Goal: Information Seeking & Learning: Check status

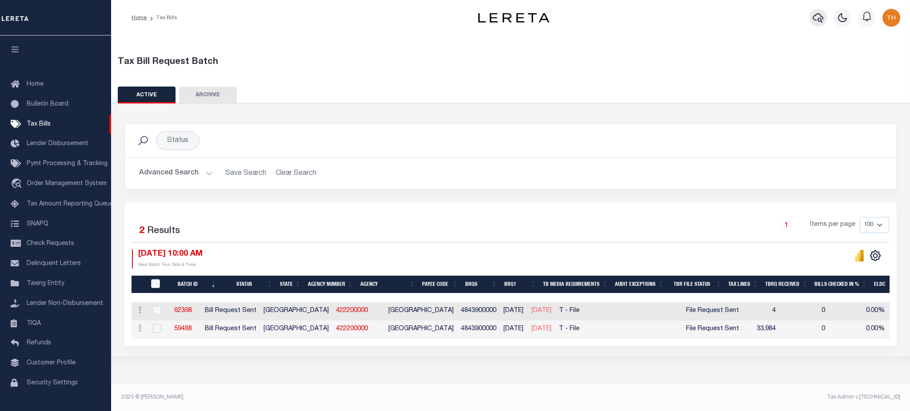
click at [822, 20] on icon "button" at bounding box center [817, 17] width 11 height 11
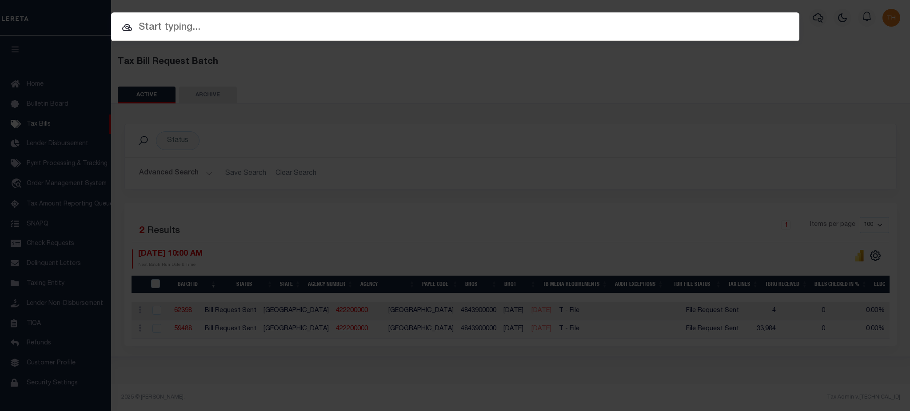
paste input "R000000179"
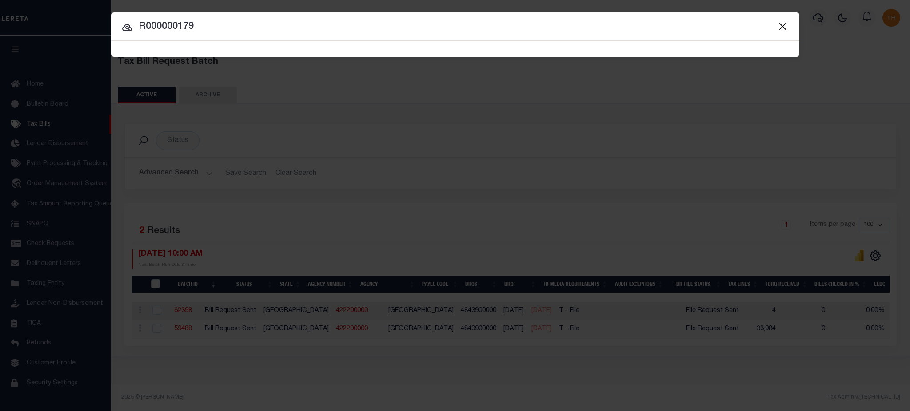
type input "R000000179"
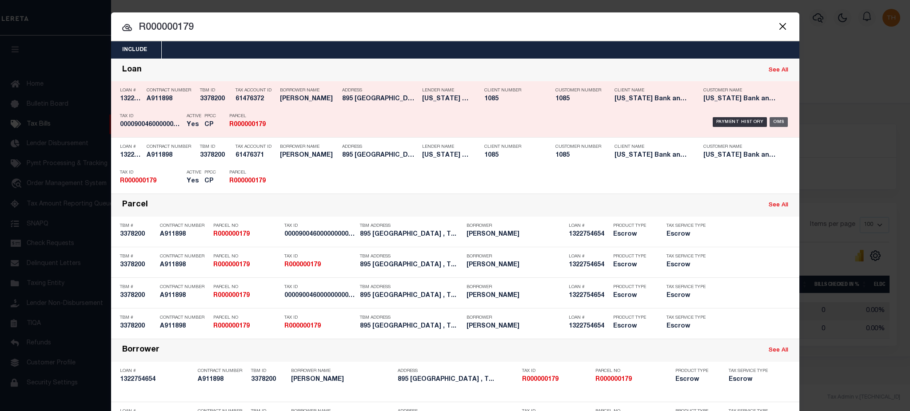
click at [771, 120] on div "OMS" at bounding box center [778, 122] width 18 height 10
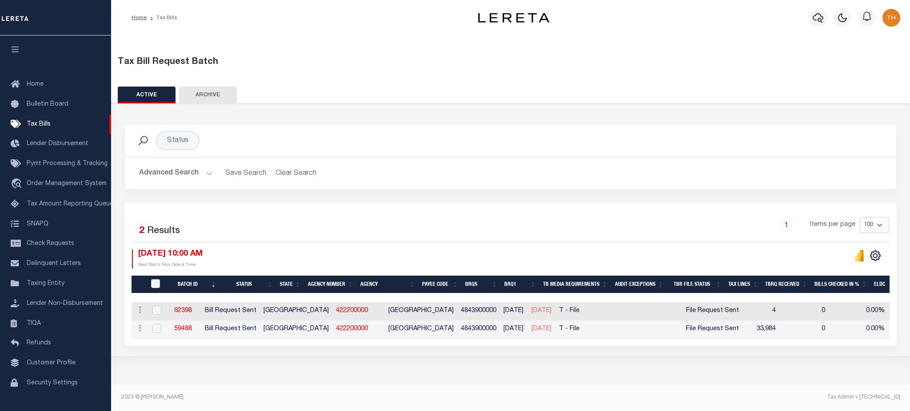
click at [172, 183] on div "Advanced Search Save Search Clear Search TaxBillBatches_dynamictable_____Defaul…" at bounding box center [510, 174] width 771 height 32
click at [183, 172] on button "Advanced Search" at bounding box center [176, 173] width 74 height 17
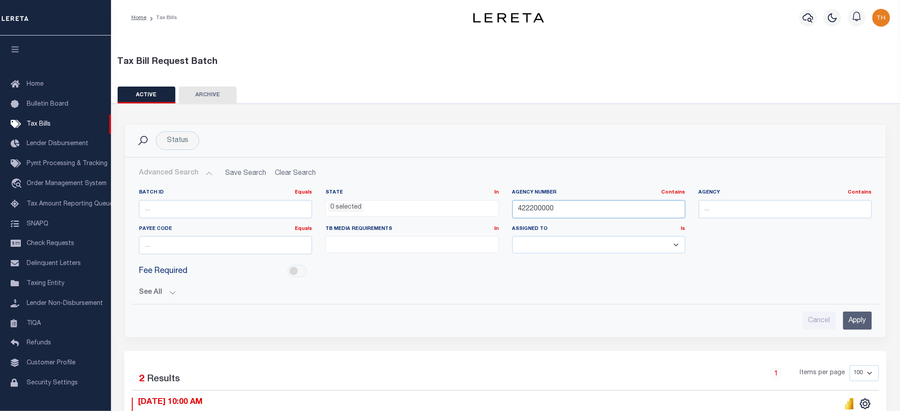
drag, startPoint x: 507, startPoint y: 209, endPoint x: 468, endPoint y: 208, distance: 38.6
click at [468, 208] on div "Batch ID Equals Equals Is Not Equal To Is Greater Than Is Less Than State In In…" at bounding box center [505, 225] width 747 height 72
paste input "1020501"
type input "421020501"
click at [855, 318] on input "Apply" at bounding box center [857, 321] width 29 height 18
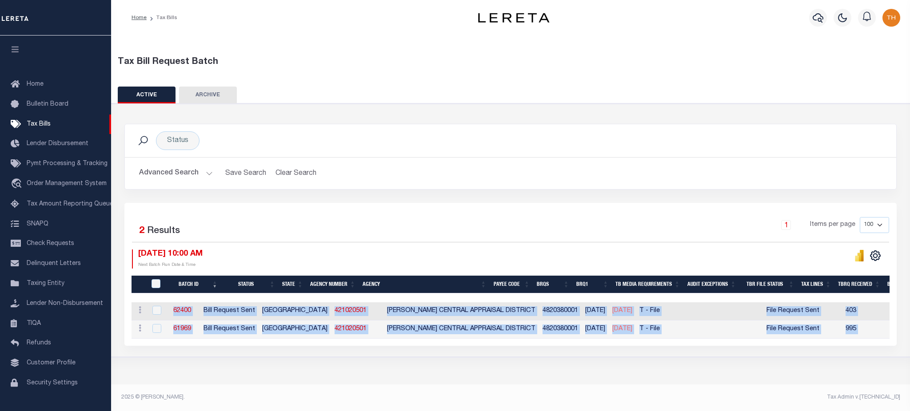
drag, startPoint x: 849, startPoint y: 334, endPoint x: 180, endPoint y: 313, distance: 668.8
click at [180, 313] on tbody "ACTIONS [GEOGRAPHIC_DATA] 62400 Bill Request [GEOGRAPHIC_DATA][PERSON_NAME] 482…" at bounding box center [830, 320] width 1399 height 36
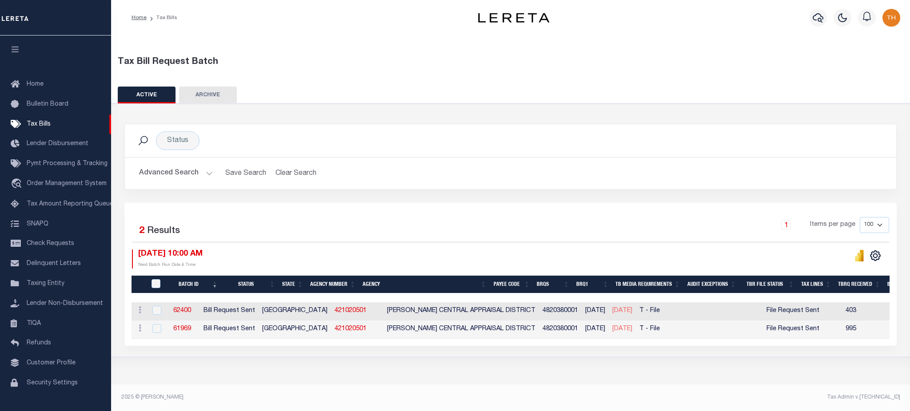
click at [347, 203] on div "Selected 2 Results 1 Items per page 100 200 500 1000 [DATE] 10:00 AM" at bounding box center [510, 274] width 772 height 143
click at [815, 20] on icon "button" at bounding box center [817, 17] width 11 height 9
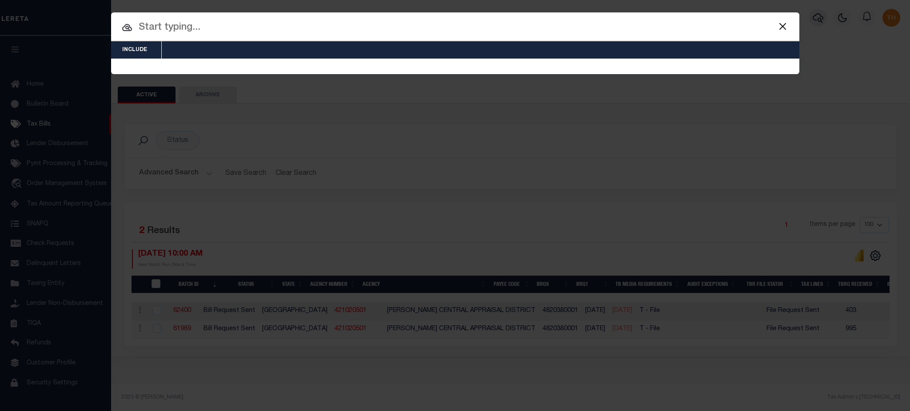
paste input "R000005014"
type input "R000005014"
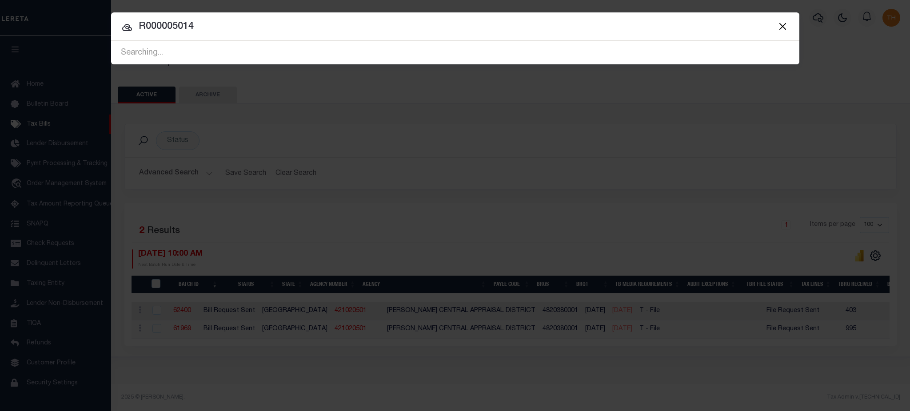
click at [455, 213] on div "Include Loans TBM Customers Borrowers Payments (Lender Non-Disb) Payments (Lend…" at bounding box center [455, 205] width 910 height 411
click at [784, 20] on span at bounding box center [782, 26] width 34 height 28
click at [784, 24] on button "Close" at bounding box center [783, 26] width 12 height 12
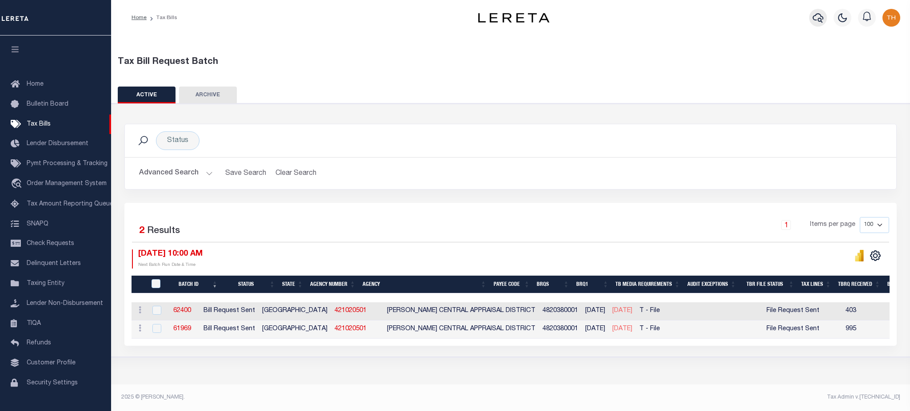
click at [817, 20] on icon "button" at bounding box center [817, 17] width 11 height 9
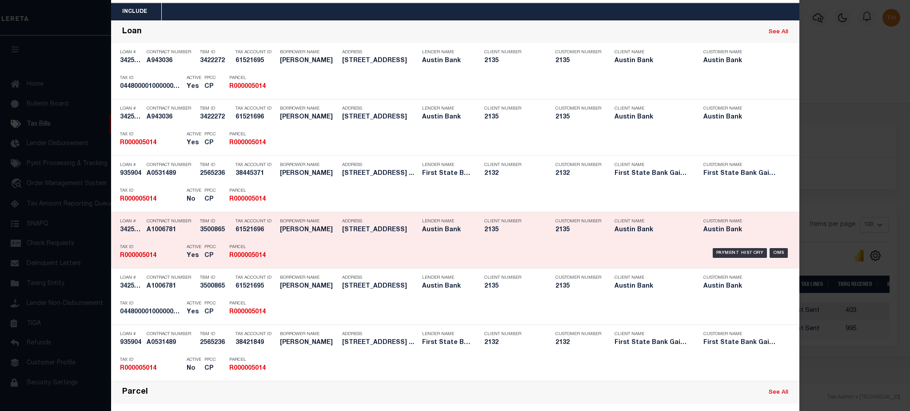
scroll to position [59, 0]
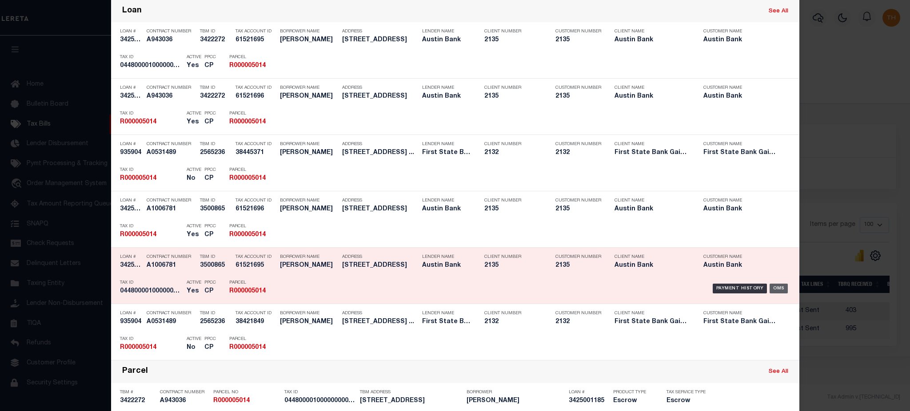
drag, startPoint x: 764, startPoint y: 286, endPoint x: 775, endPoint y: 289, distance: 10.9
click at [775, 289] on div "OMS" at bounding box center [778, 289] width 18 height 10
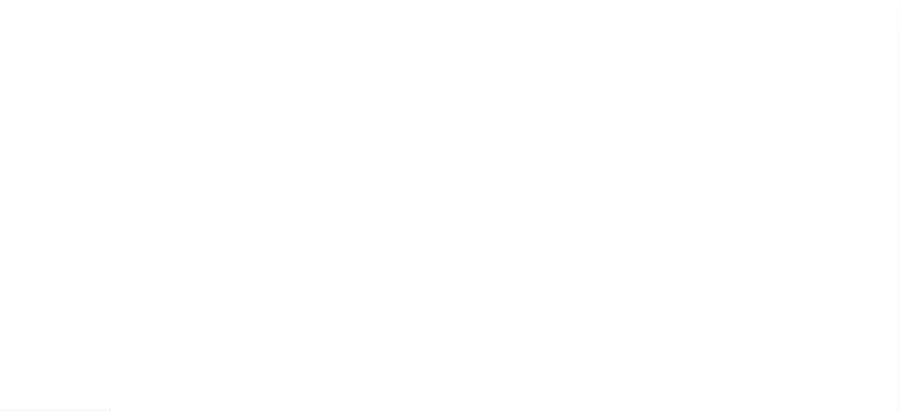
type input "1322754654"
type input "[PERSON_NAME]"
select select
type input "895 FIRETOWER RD"
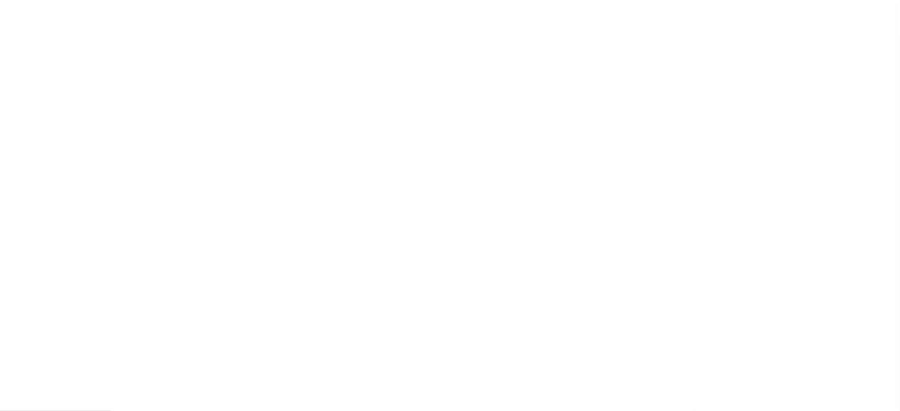
type input "HALLSVILLE TX 75650"
select select "Escrow"
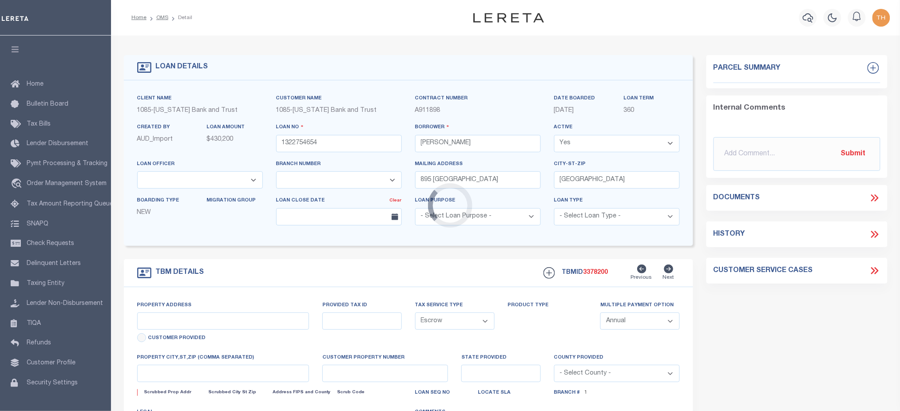
select select "1610"
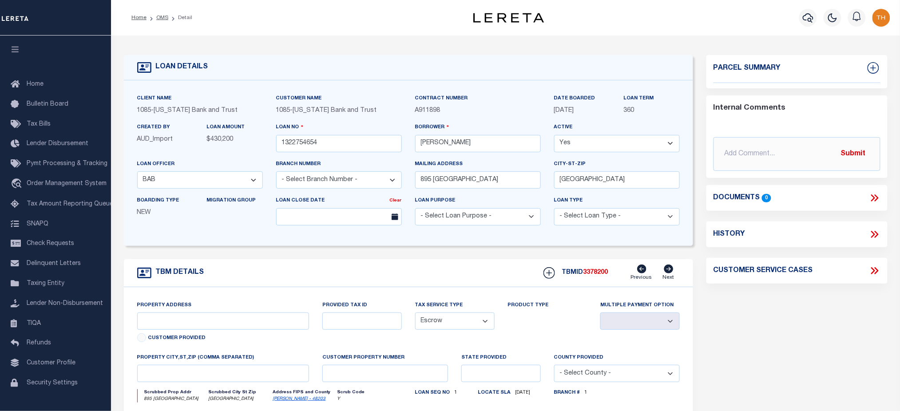
select select "882"
type input "895 FIRETOWER RD"
type input "R000000179"
select select
type input "HALLSVILLE , TX 75650"
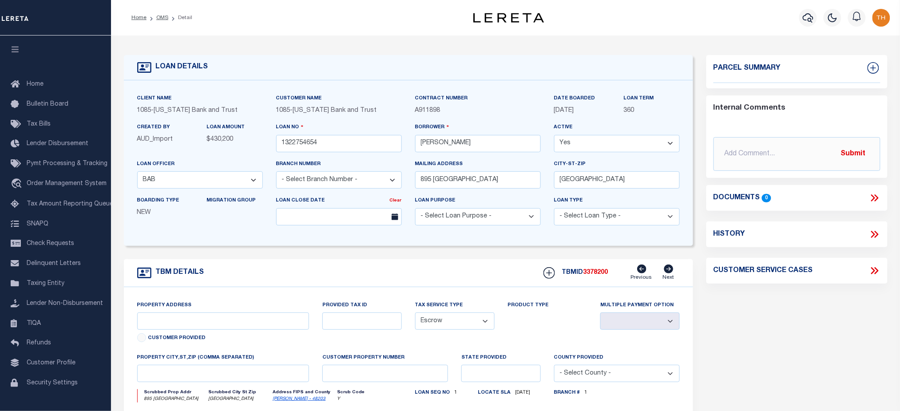
type input "[GEOGRAPHIC_DATA]"
select select
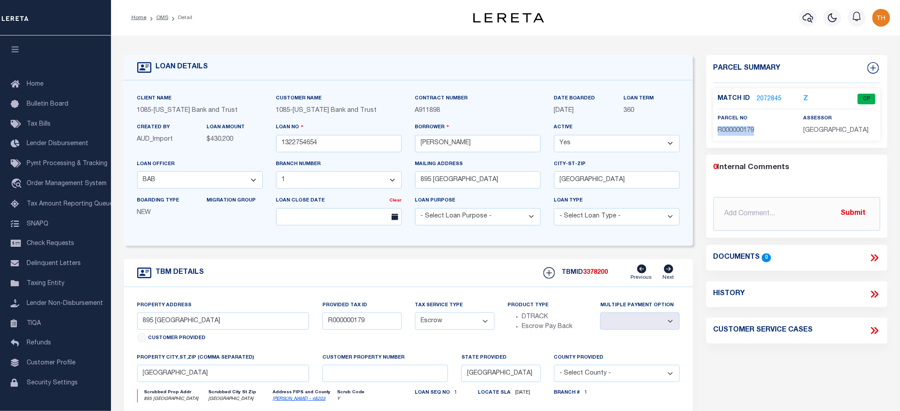
drag, startPoint x: 760, startPoint y: 129, endPoint x: 713, endPoint y: 133, distance: 47.3
click at [713, 133] on div "parcel no R000000179" at bounding box center [755, 125] width 86 height 22
click at [762, 95] on link "2072845" at bounding box center [769, 99] width 25 height 9
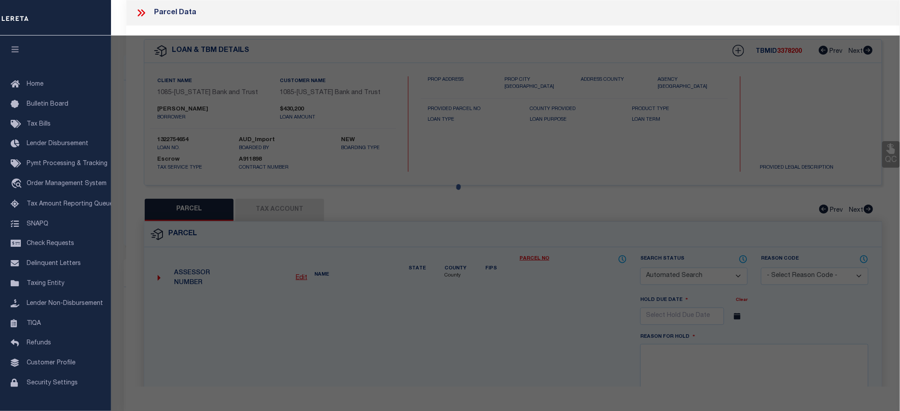
checkbox input "false"
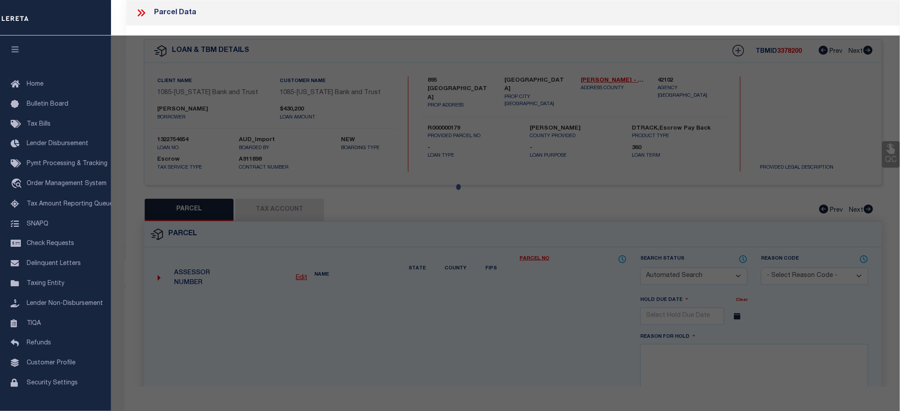
select select "CP"
type input "BOWEN SHERYL A"
select select "AGW"
select select
type input "895 FIRETOWER RD"
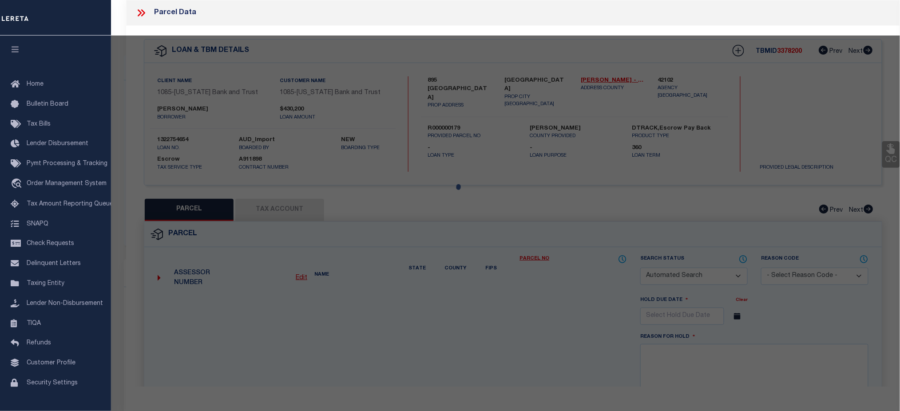
checkbox input "false"
type input "HALL 75650"
type textarea "Acres 20.291, Tract 8, Abst 9 C GRILLETT, HSE"
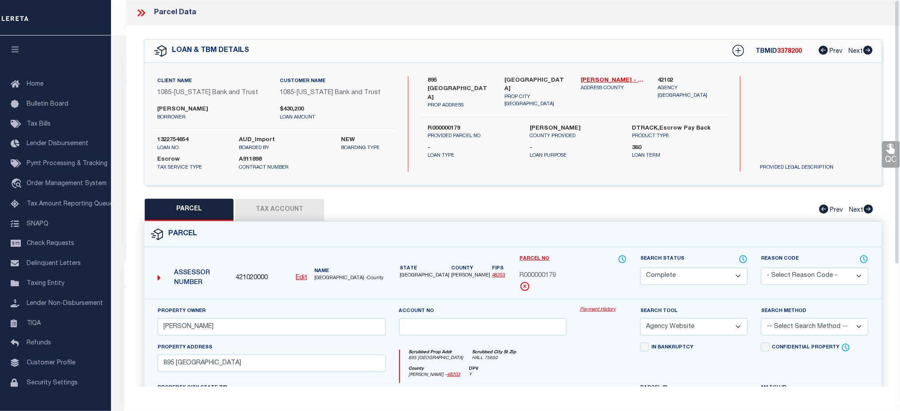
click at [270, 214] on button "Tax Account" at bounding box center [279, 210] width 89 height 22
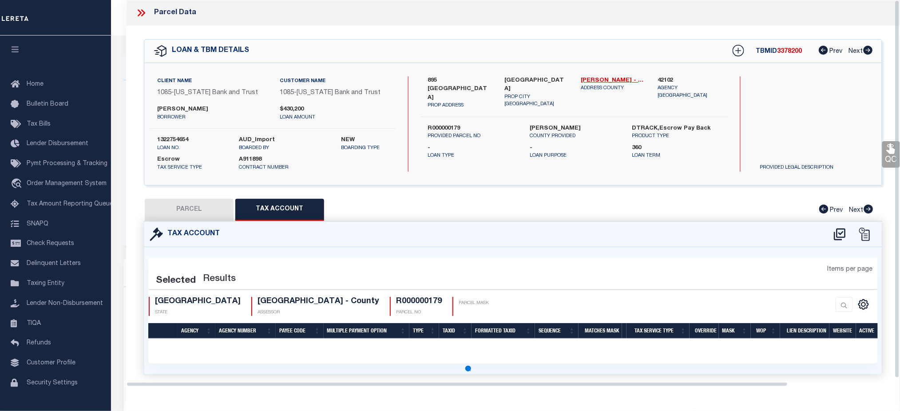
select select "100"
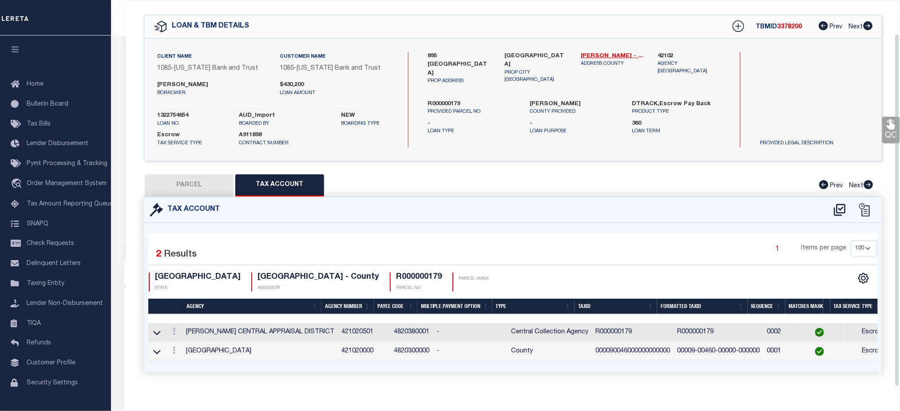
scroll to position [37, 0]
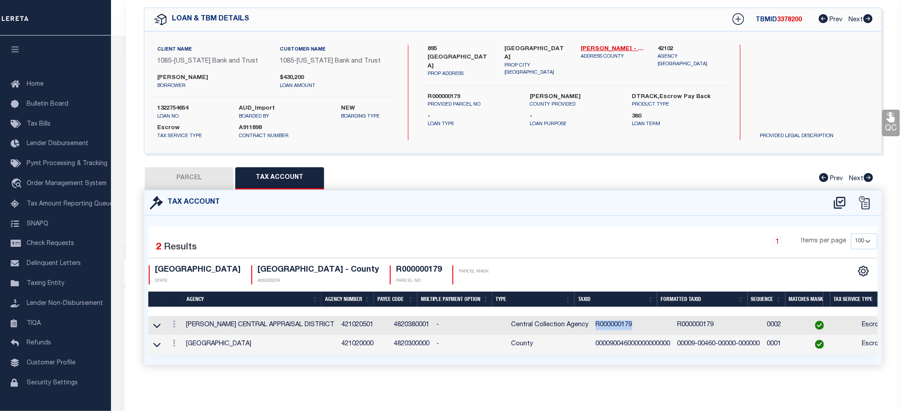
drag, startPoint x: 578, startPoint y: 320, endPoint x: 297, endPoint y: 318, distance: 281.6
click at [631, 320] on td "R000000179" at bounding box center [634, 325] width 82 height 19
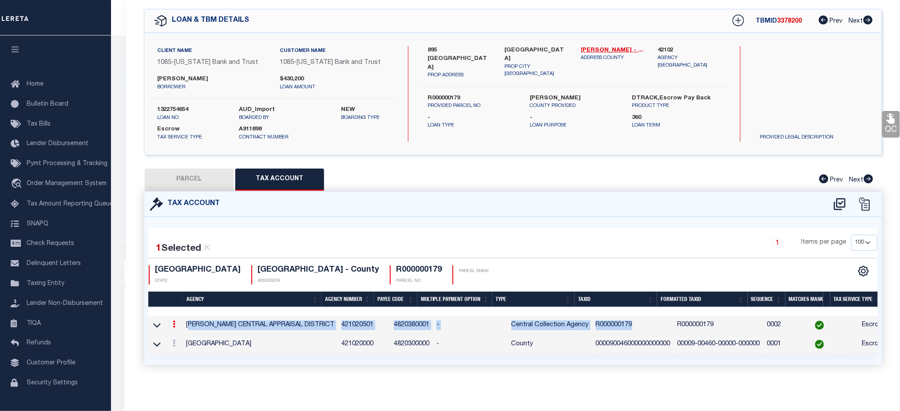
drag, startPoint x: 192, startPoint y: 318, endPoint x: 621, endPoint y: 318, distance: 428.6
click at [621, 318] on tr "HARRISON CENTRAL APPRAISAL DISTRICT 421020501 4820380001 - Central Collection A…" at bounding box center [637, 325] width 978 height 19
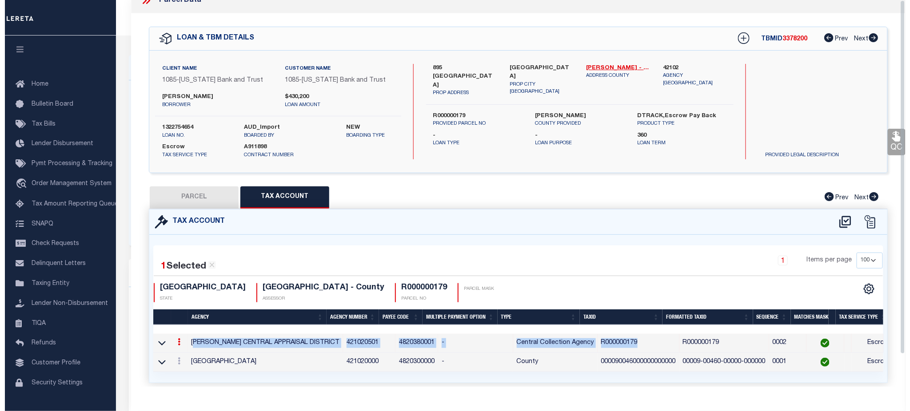
scroll to position [0, 0]
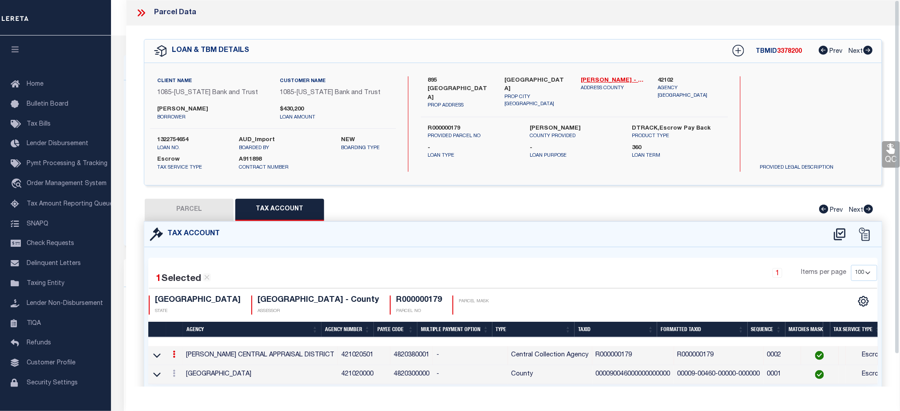
click at [396, 298] on h4 "R000000179" at bounding box center [419, 301] width 46 height 10
copy h4 "R000000179"
click at [141, 13] on icon at bounding box center [140, 12] width 4 height 7
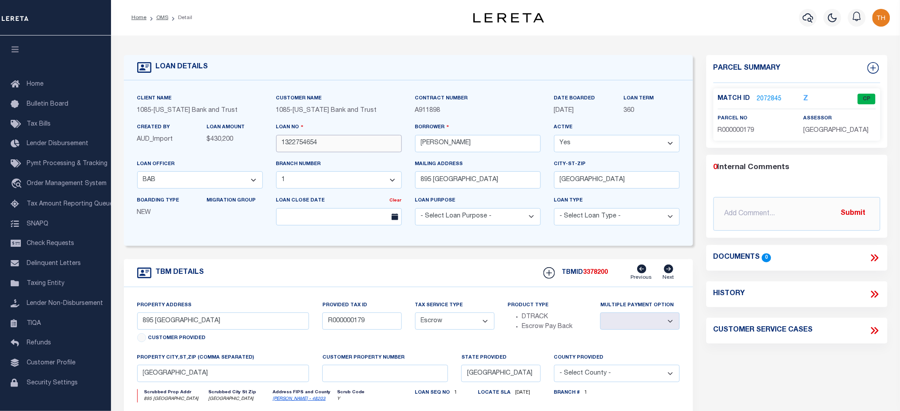
drag, startPoint x: 331, startPoint y: 140, endPoint x: 263, endPoint y: 142, distance: 68.0
click at [263, 142] on div "Client Name 1085 - Texas Bank and Trust Customer Name 1085 - Texas Bank and Tru…" at bounding box center [409, 163] width 557 height 139
drag, startPoint x: 762, startPoint y: 129, endPoint x: 716, endPoint y: 133, distance: 46.8
click at [716, 133] on div "parcel no R000000179" at bounding box center [755, 125] width 86 height 22
click at [807, 21] on icon "button" at bounding box center [808, 17] width 11 height 11
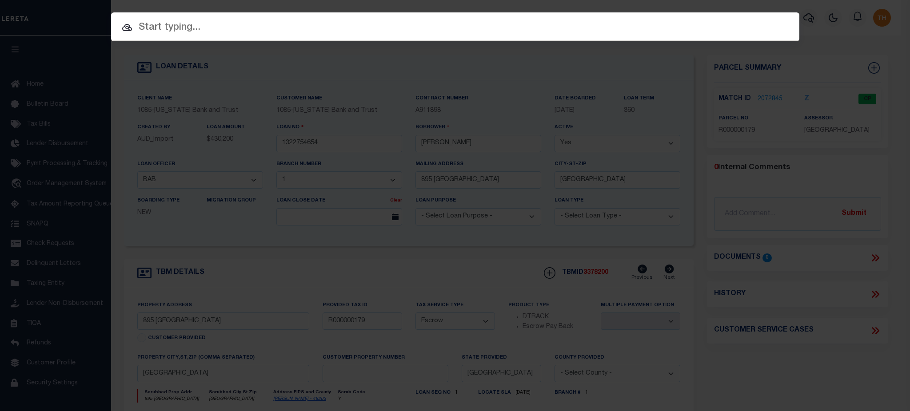
click at [575, 26] on input "text" at bounding box center [455, 28] width 688 height 16
paste input "R000000179"
type input "R000000179"
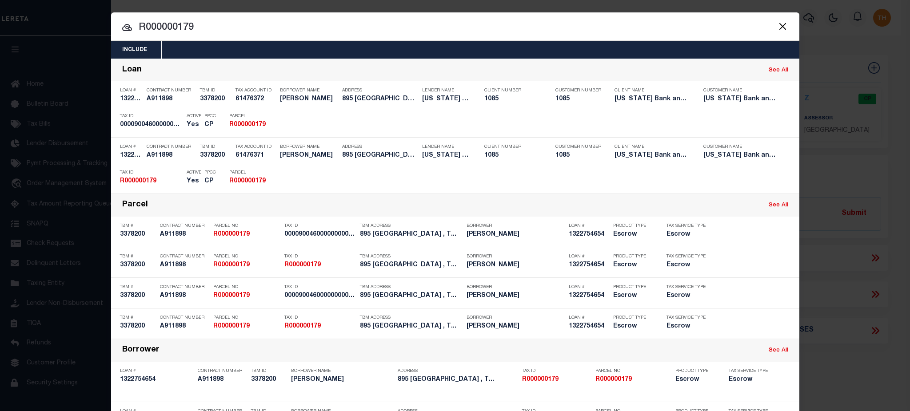
click at [824, 155] on div "Include Loans TBM Customers Borrowers Payments (Lender Non-Disb) Payments (Lend…" at bounding box center [455, 205] width 910 height 411
click at [837, 168] on div "Include Loans TBM Customers Borrowers Payments (Lender Non-Disb) Payments (Lend…" at bounding box center [455, 205] width 910 height 411
click at [777, 20] on button "Close" at bounding box center [783, 26] width 12 height 12
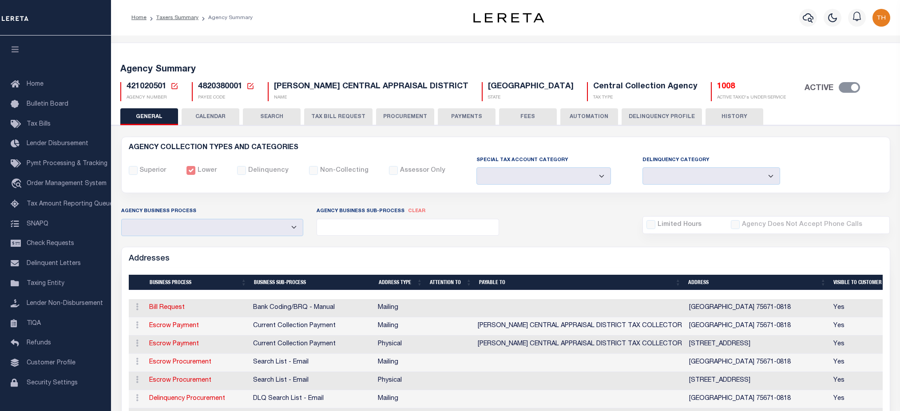
click at [213, 119] on button "CALENDAR" at bounding box center [211, 116] width 58 height 17
checkbox input "false"
type input "1"
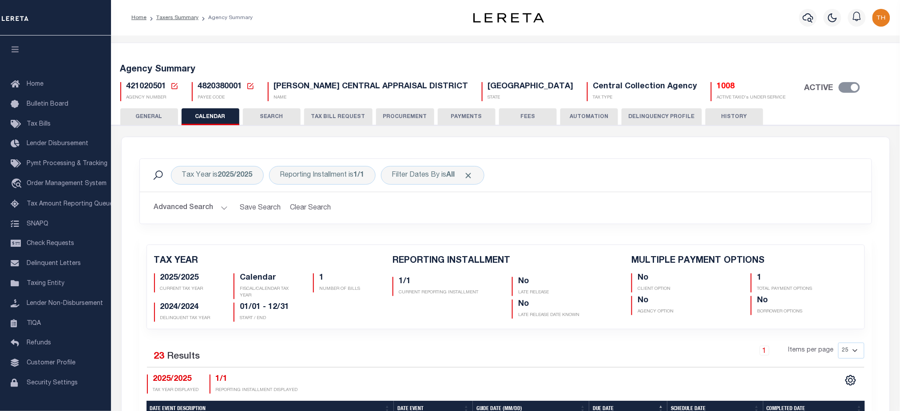
scroll to position [237, 0]
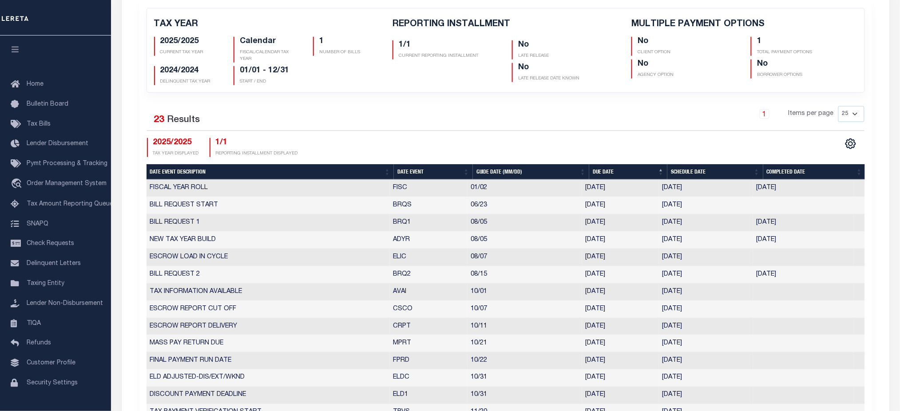
drag, startPoint x: 389, startPoint y: 278, endPoint x: 844, endPoint y: 272, distance: 454.9
click at [844, 272] on tr "BILL REQUEST 2 BRQ2 08/15 08/15/2025 08/08/2025 08/08/2025 7379813" at bounding box center [506, 274] width 719 height 17
drag, startPoint x: 790, startPoint y: 226, endPoint x: 392, endPoint y: 227, distance: 398.0
click at [392, 227] on tr "BILL REQUEST 1 BRQ1 08/05 08/05/2025 07/29/2025 07/29/2025 1727292" at bounding box center [506, 223] width 719 height 17
drag, startPoint x: 802, startPoint y: 274, endPoint x: 657, endPoint y: 272, distance: 144.4
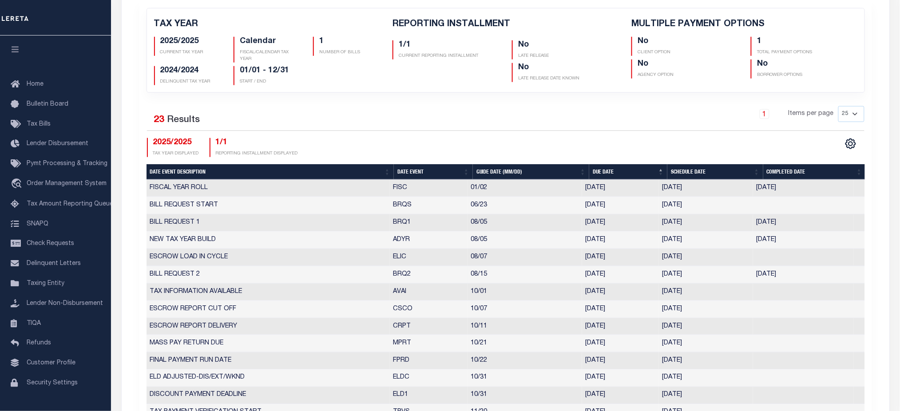
click at [657, 272] on tr "BILL REQUEST 2 BRQ2 08/15 08/15/2025 08/08/2025 08/08/2025 7379813" at bounding box center [506, 274] width 719 height 17
click at [783, 280] on td "[DATE]" at bounding box center [803, 274] width 101 height 17
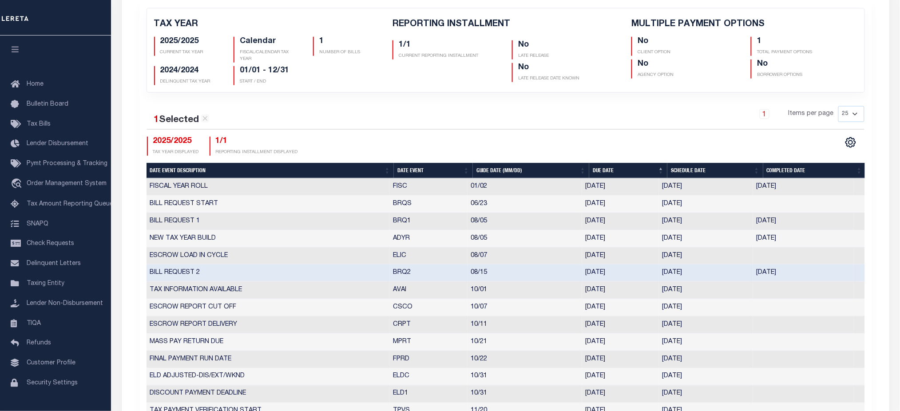
drag, startPoint x: 801, startPoint y: 275, endPoint x: 343, endPoint y: 271, distance: 458.4
click at [343, 271] on tr "BILL REQUEST 2 BRQ2 08/15 08/15/2025 08/08/2025 08/08/2025 7379813" at bounding box center [506, 273] width 719 height 17
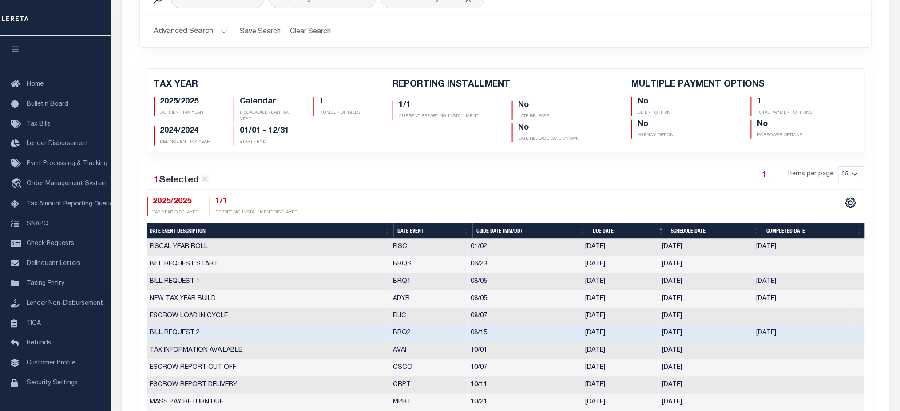
scroll to position [178, 0]
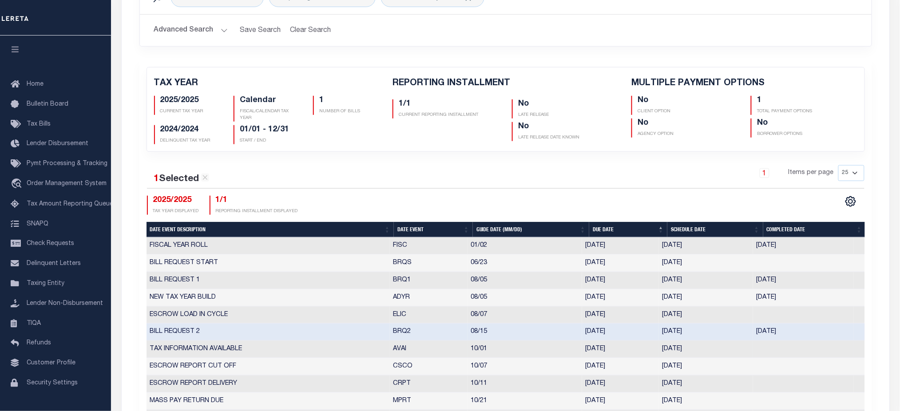
click at [601, 322] on td "08/07/2025" at bounding box center [620, 315] width 77 height 17
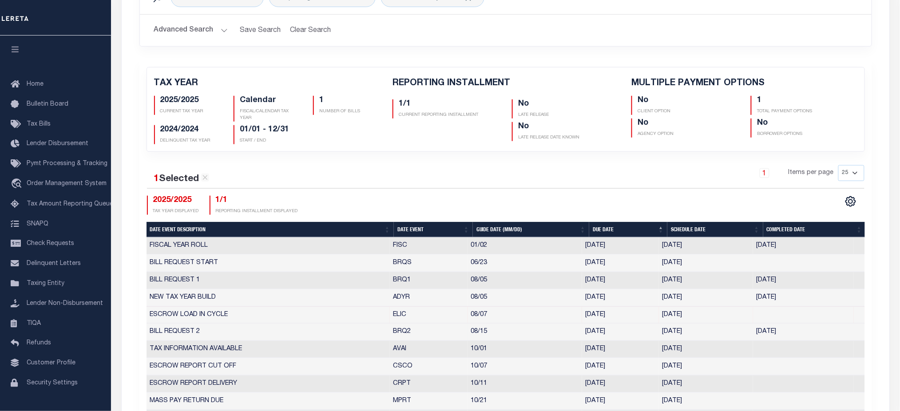
drag, startPoint x: 777, startPoint y: 332, endPoint x: 387, endPoint y: 333, distance: 390.0
click at [387, 333] on tr "BILL REQUEST 2 BRQ2 08/15 08/15/2025 08/08/2025 08/08/2025 7379813" at bounding box center [506, 332] width 719 height 17
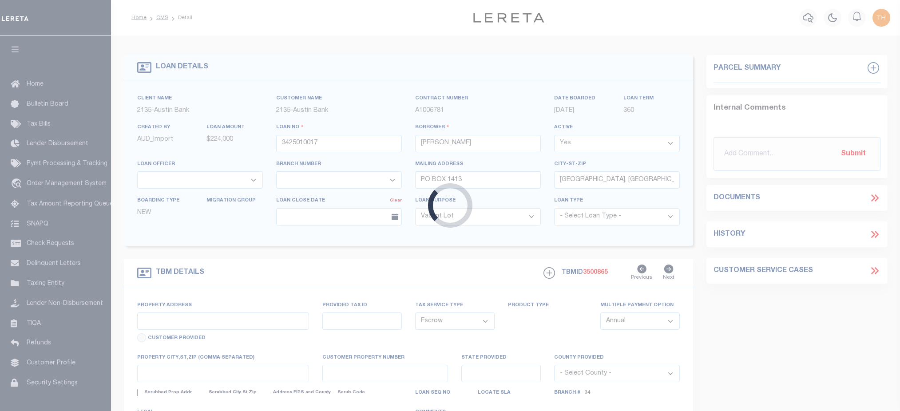
select select "400"
select select "Escrow"
select select "43974"
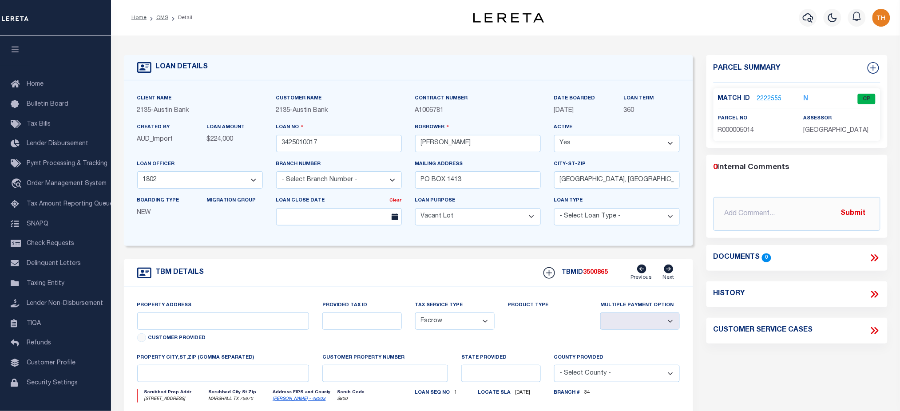
select select "2578"
type input "507 CEDAR STREET"
type input "R000005014"
select select
type input "MARSHALL TX 75670"
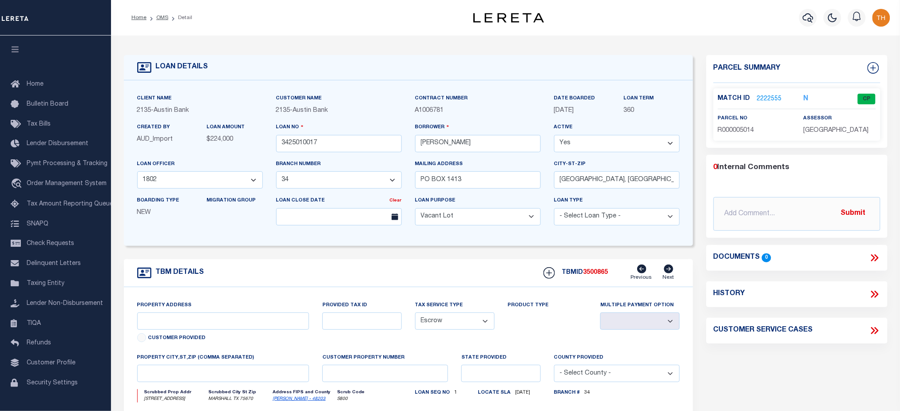
type input "[GEOGRAPHIC_DATA]"
select select
type textarea "DT LTS 1&2 BLK 1 MATTHEWSON PARK ADD"
drag, startPoint x: 552, startPoint y: 104, endPoint x: 590, endPoint y: 113, distance: 39.2
click at [590, 113] on div "DATE BOARDED 08/08/2025" at bounding box center [583, 108] width 70 height 29
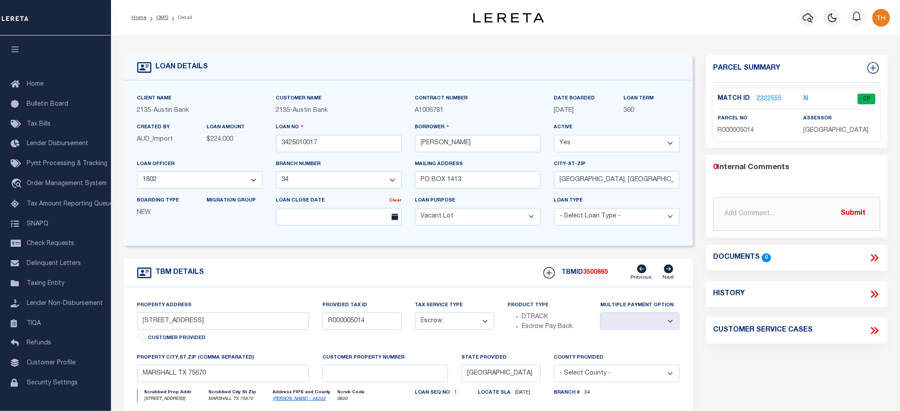
click at [737, 132] on span "R000005014" at bounding box center [736, 130] width 36 height 6
click at [766, 96] on link "2222555" at bounding box center [769, 99] width 25 height 9
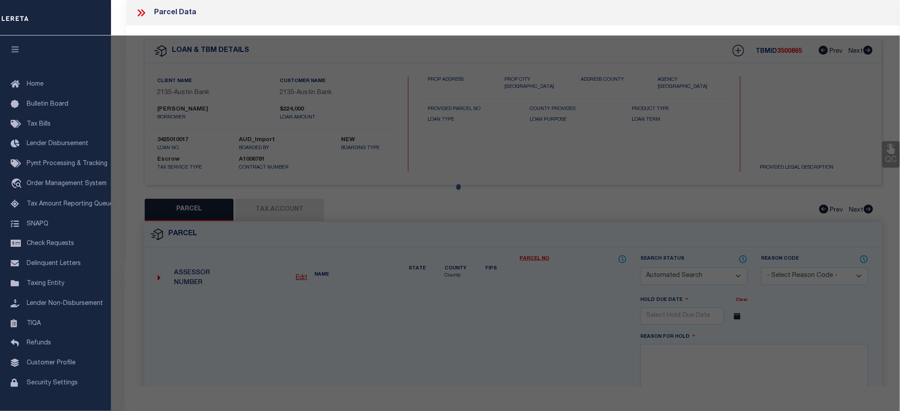
checkbox input "false"
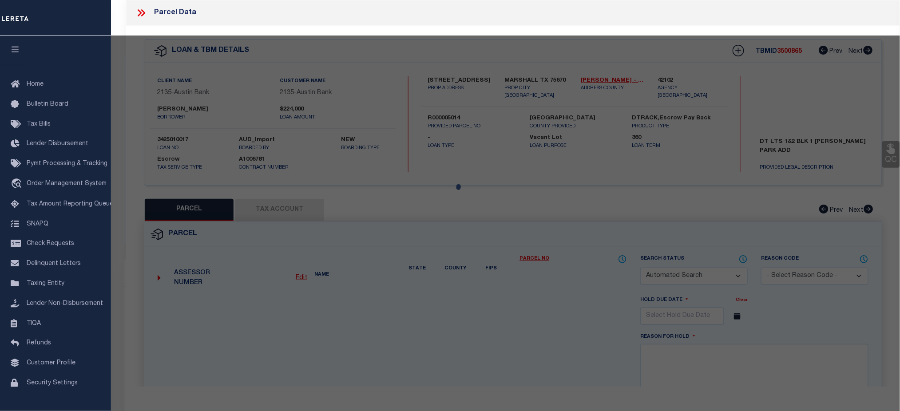
select select "CP"
type input "EDWARDS MARGARET L SMITH"
type input "04480.00010.00000.000000"
select select "ATL"
select select "ADD"
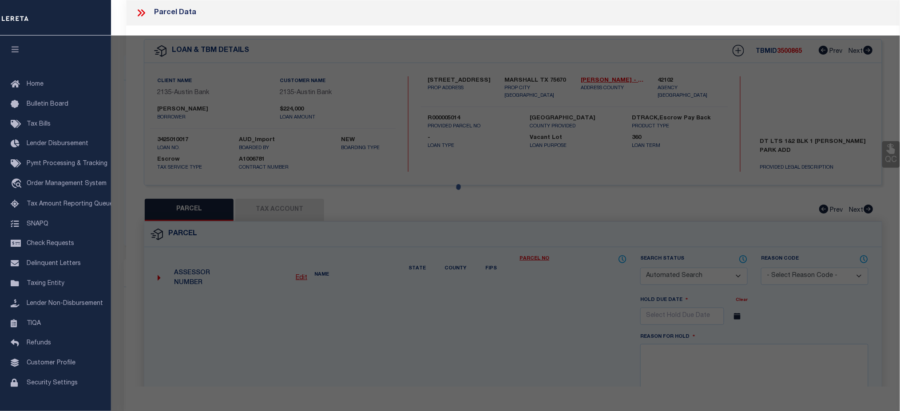
type input "507 CEDAR MAR"
type input "MARSHALL TX 75670"
type textarea "Acres 0.330, Lot 1-2, Blk 1, Subd MATTHEWSON PARK, HSE"
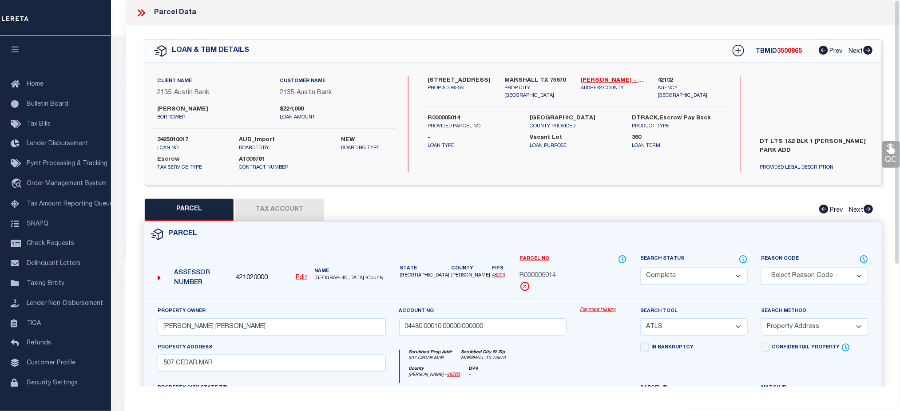
click at [283, 213] on button "Tax Account" at bounding box center [279, 210] width 89 height 22
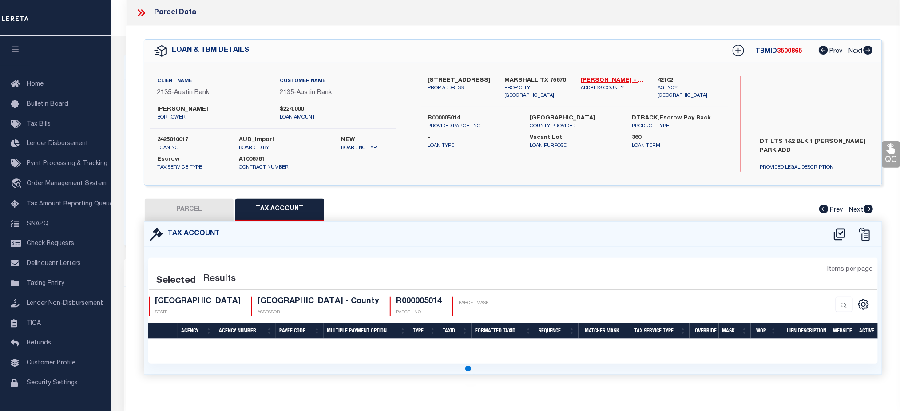
select select "100"
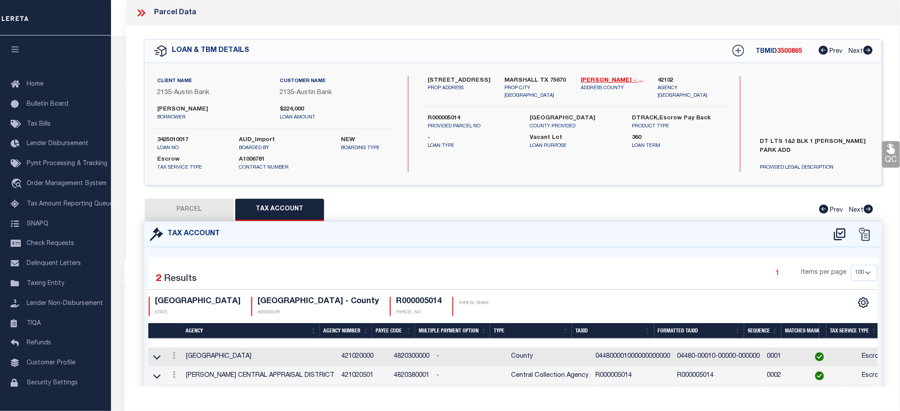
click at [209, 214] on button "PARCEL" at bounding box center [189, 210] width 89 height 22
select select "AS"
select select
checkbox input "false"
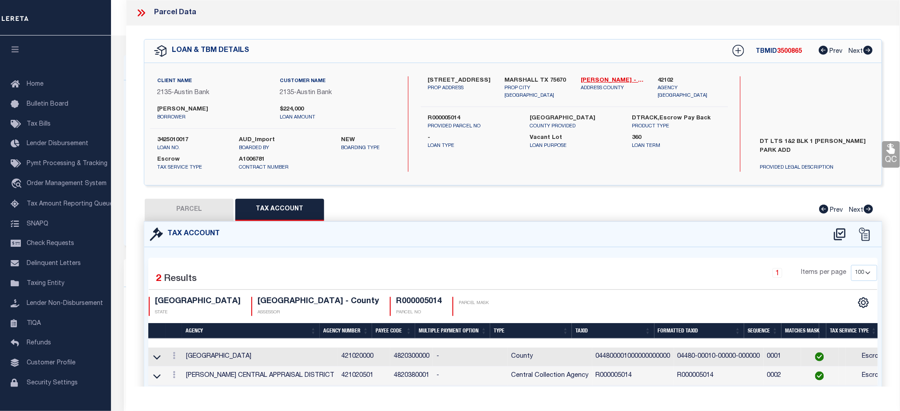
checkbox input "false"
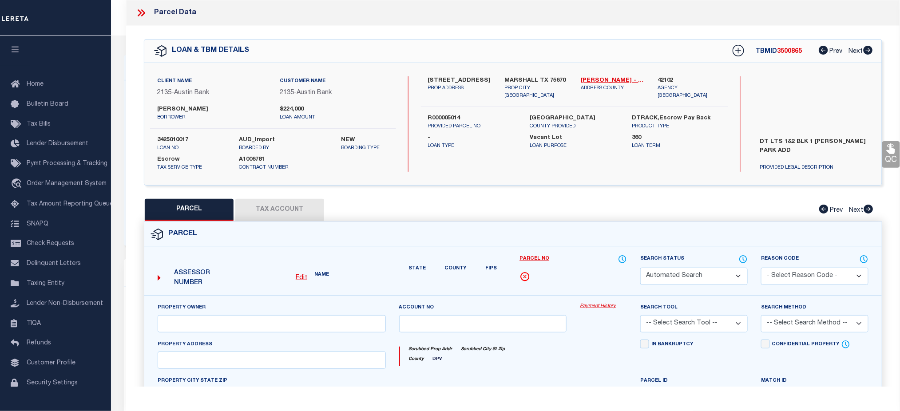
select select "CP"
type input "EDWARDS MARGARET L SMITH"
type input "04480.00010.00000.000000"
select select "ATL"
select select "ADD"
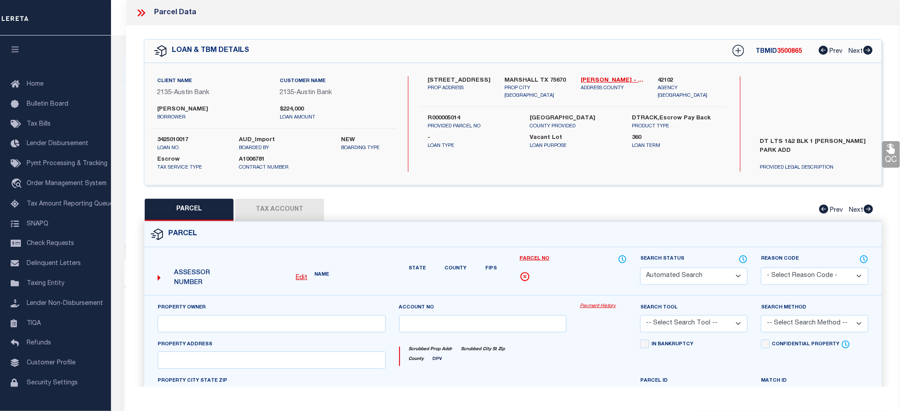
type input "507 CEDAR MAR"
type input "MARSHALL TX 75670"
type textarea "Acres 0.330, Lot 1-2, Blk 1, Subd MATTHEWSON PARK, HSE"
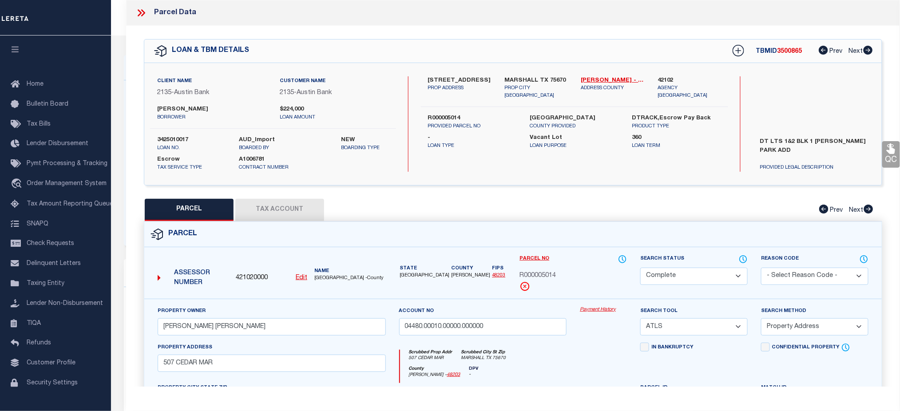
click at [147, 13] on div at bounding box center [144, 13] width 19 height 12
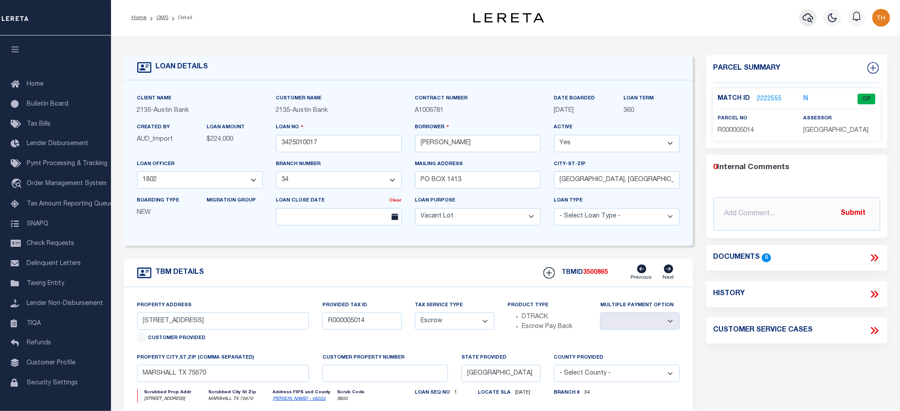
click at [805, 22] on icon "button" at bounding box center [808, 17] width 11 height 11
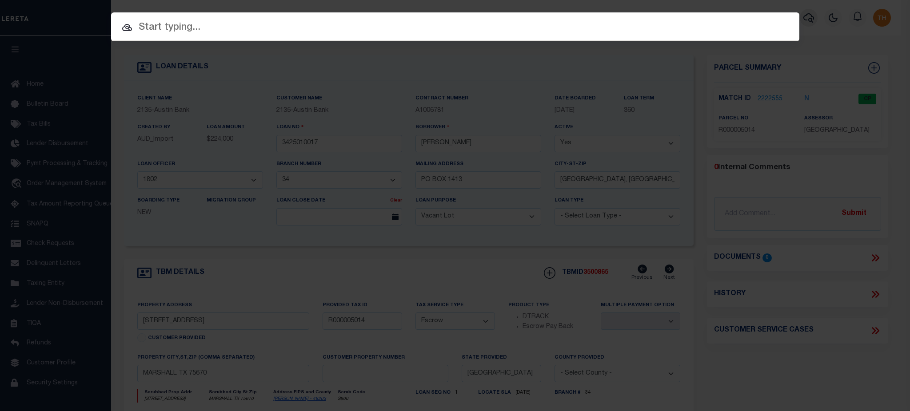
paste input "R000005014"
type input "R000005014"
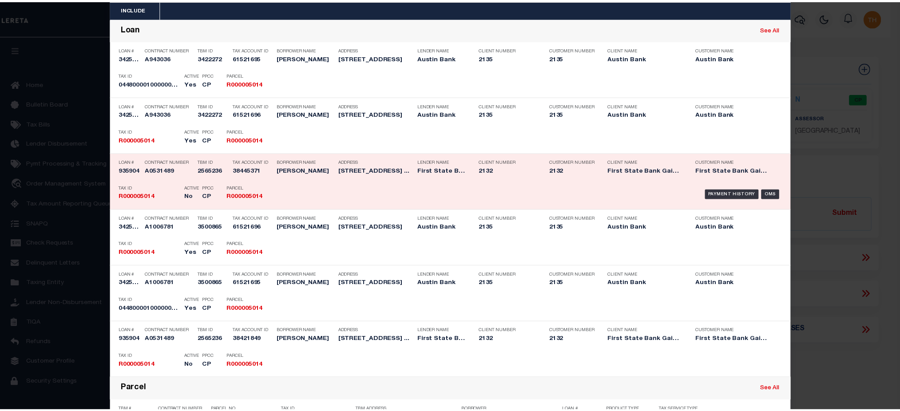
scroll to position [59, 0]
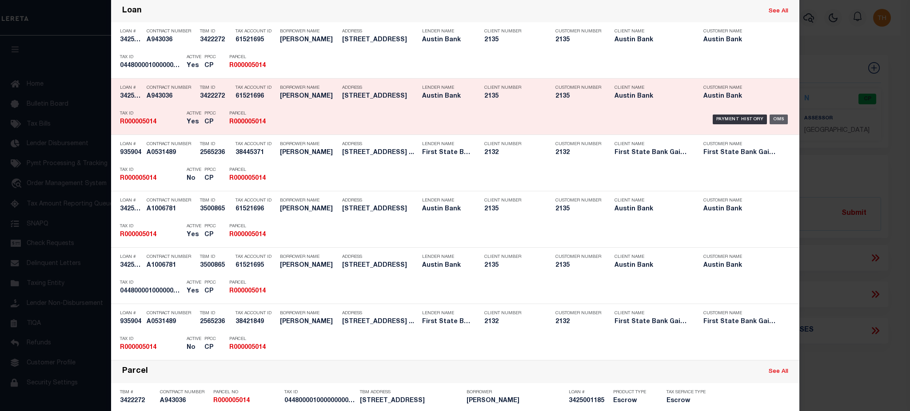
click at [775, 116] on div "OMS" at bounding box center [778, 120] width 18 height 10
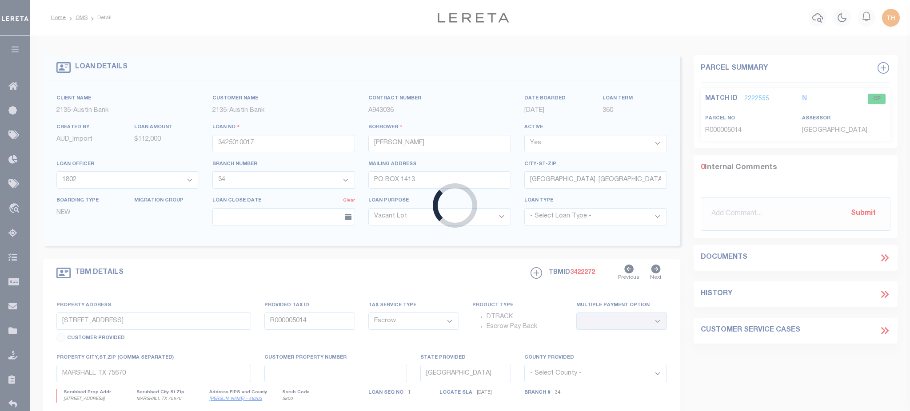
type input "3425001185"
select select "10"
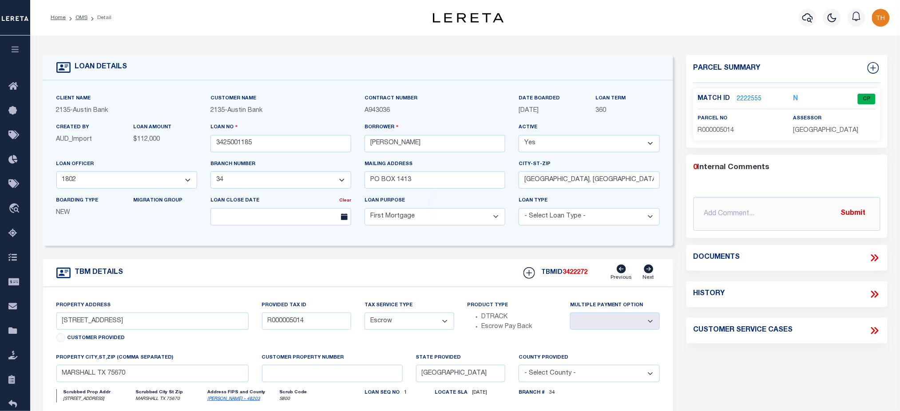
type input "R00005014"
select select
select select "2578"
select select "43974"
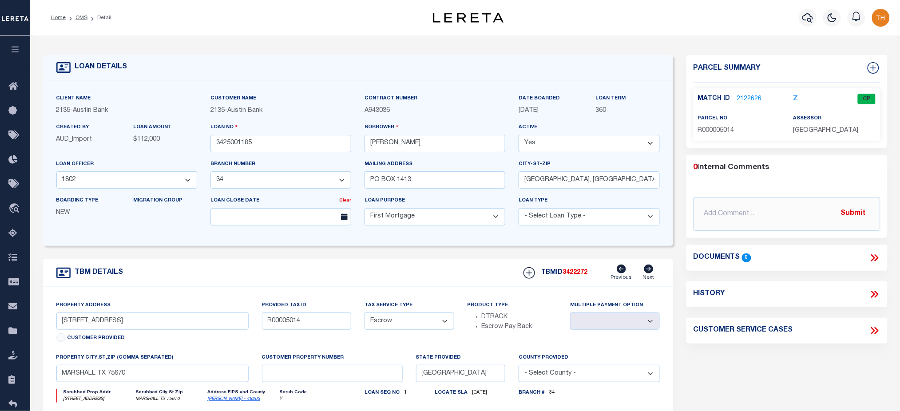
drag, startPoint x: 515, startPoint y: 106, endPoint x: 551, endPoint y: 111, distance: 36.7
click at [551, 111] on div "DATE BOARDED 03/07/2025" at bounding box center [550, 108] width 77 height 29
drag, startPoint x: 366, startPoint y: 203, endPoint x: 414, endPoint y: 205, distance: 48.4
click at [414, 205] on div "Loan Purpose - Select Loan Purpose - Church Exempt Construction to Perm Consume…" at bounding box center [435, 210] width 141 height 29
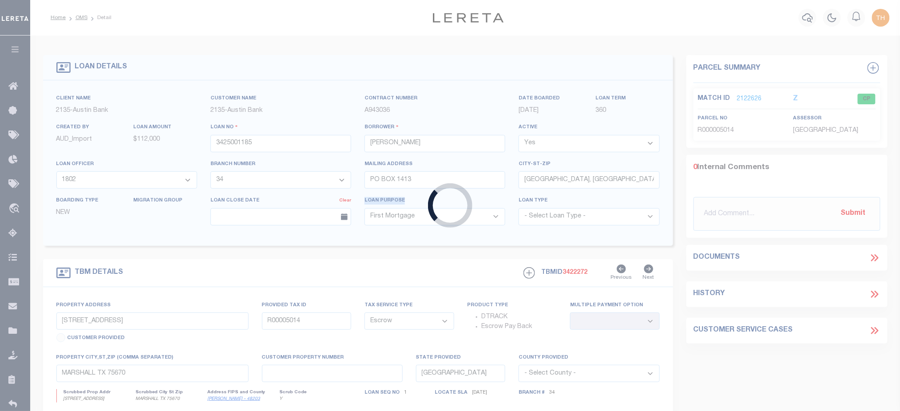
type input "3425010017"
select select "400"
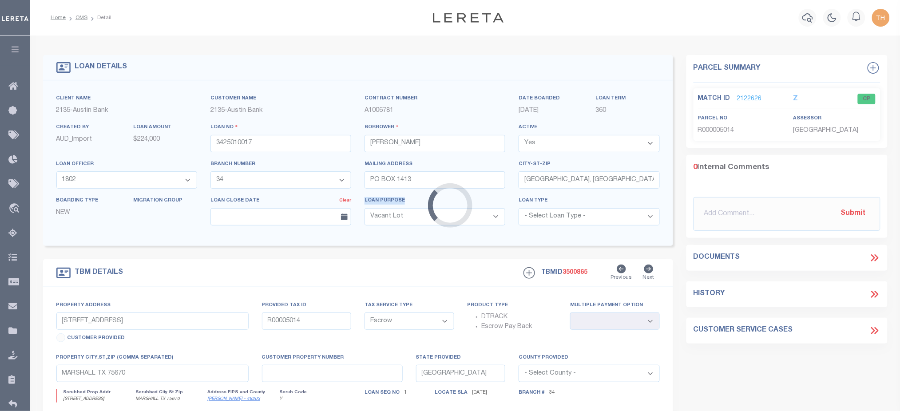
type input "R000005014"
select select
select select "43974"
select select "2578"
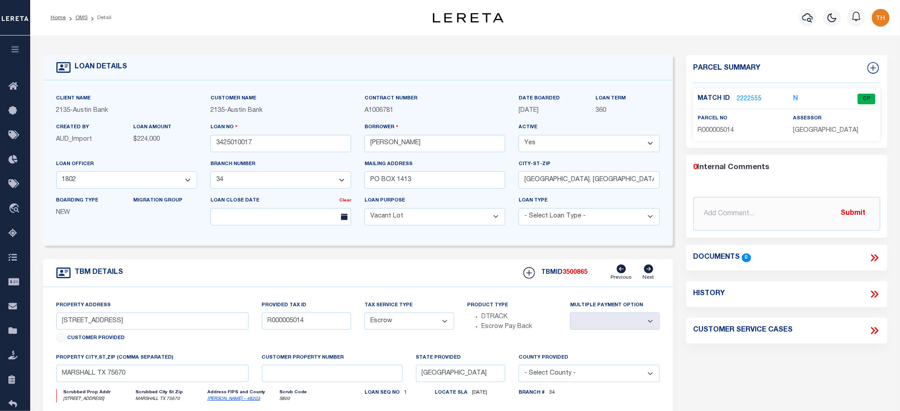
click at [401, 240] on div "Client Name 2135 - Austin Bank Customer Name 2135 - Austin Bank A1006781" at bounding box center [358, 163] width 630 height 166
drag, startPoint x: 359, startPoint y: 203, endPoint x: 423, endPoint y: 201, distance: 64.0
click at [423, 201] on div "Loan Purpose - Select Loan Purpose - Church Exempt Construction to Perm Consume…" at bounding box center [435, 214] width 154 height 36
